Goal: Navigation & Orientation: Find specific page/section

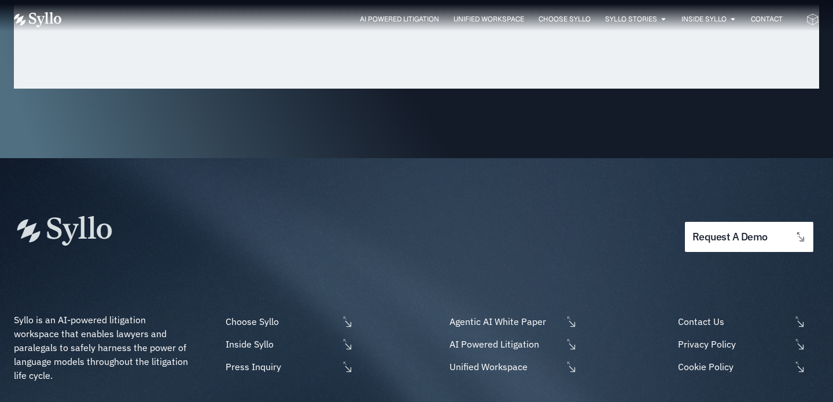
scroll to position [3757, 0]
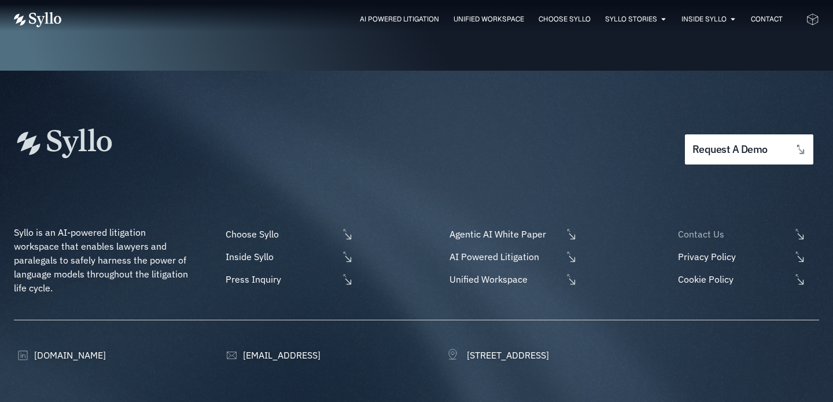
click at [719, 227] on span "Contact Us" at bounding box center [733, 234] width 116 height 14
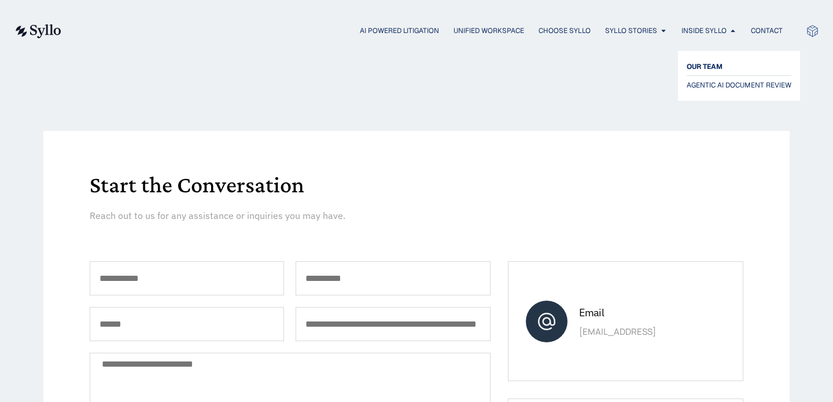
click at [699, 67] on span "OUR TEAM" at bounding box center [705, 67] width 36 height 14
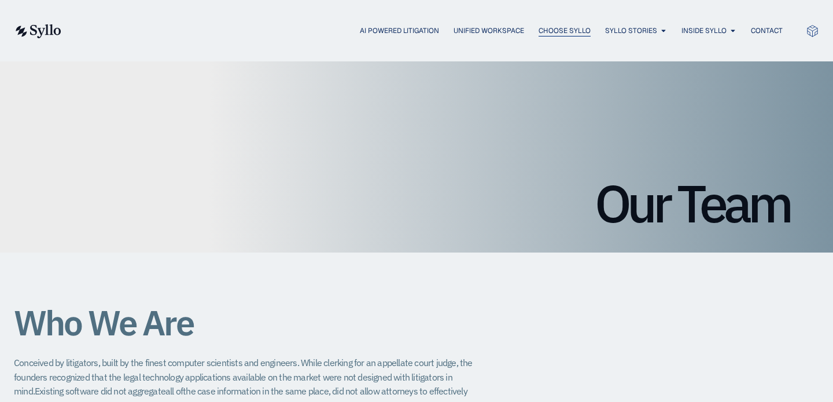
click at [568, 28] on span "Choose Syllo" at bounding box center [565, 30] width 52 height 10
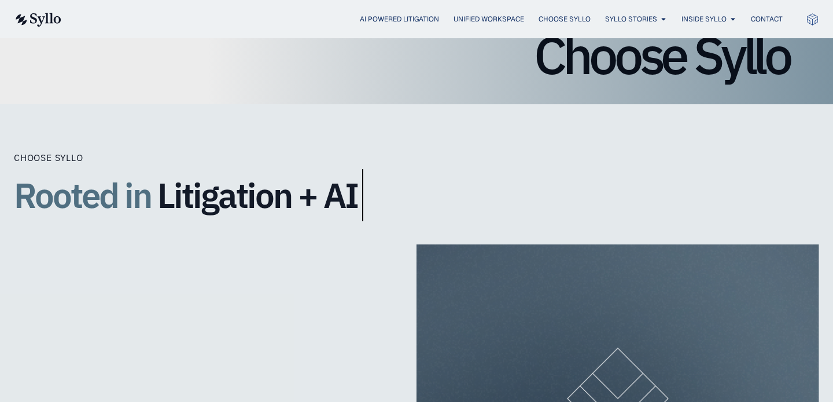
scroll to position [241, 0]
